Goal: Find specific page/section: Find specific page/section

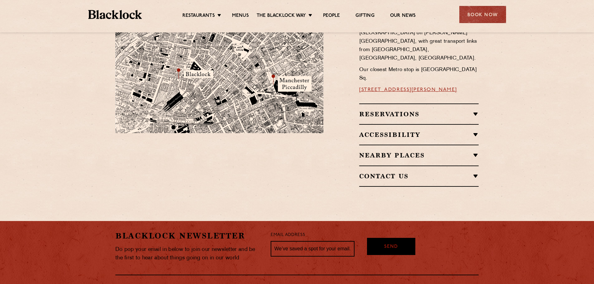
scroll to position [446, 0]
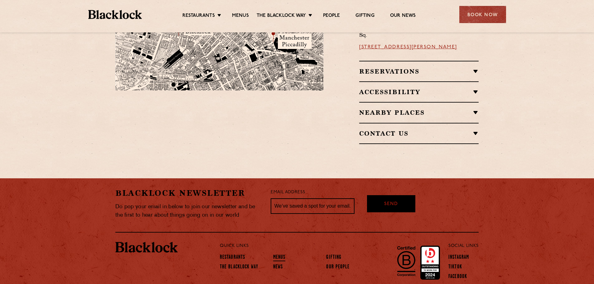
click at [276, 254] on link "Menus" at bounding box center [279, 257] width 12 height 7
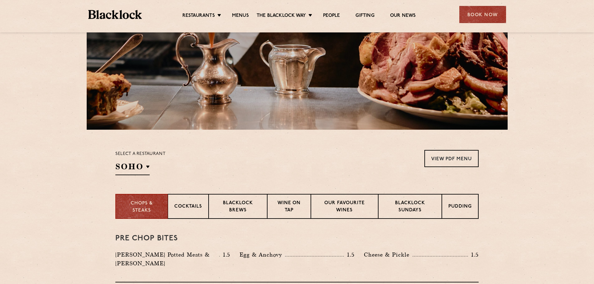
scroll to position [218, 0]
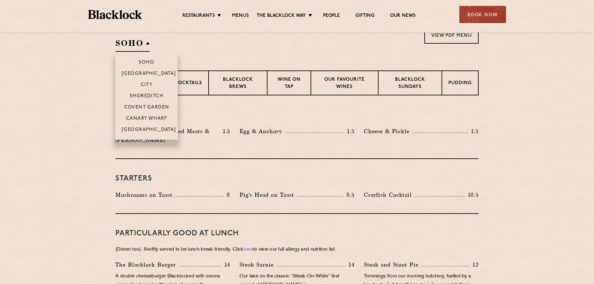
click at [143, 41] on h2 "SOHO" at bounding box center [132, 45] width 34 height 14
click at [155, 131] on p "[GEOGRAPHIC_DATA]" at bounding box center [149, 130] width 55 height 6
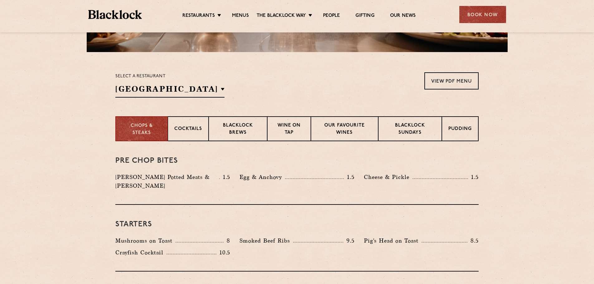
scroll to position [0, 0]
